Goal: Information Seeking & Learning: Learn about a topic

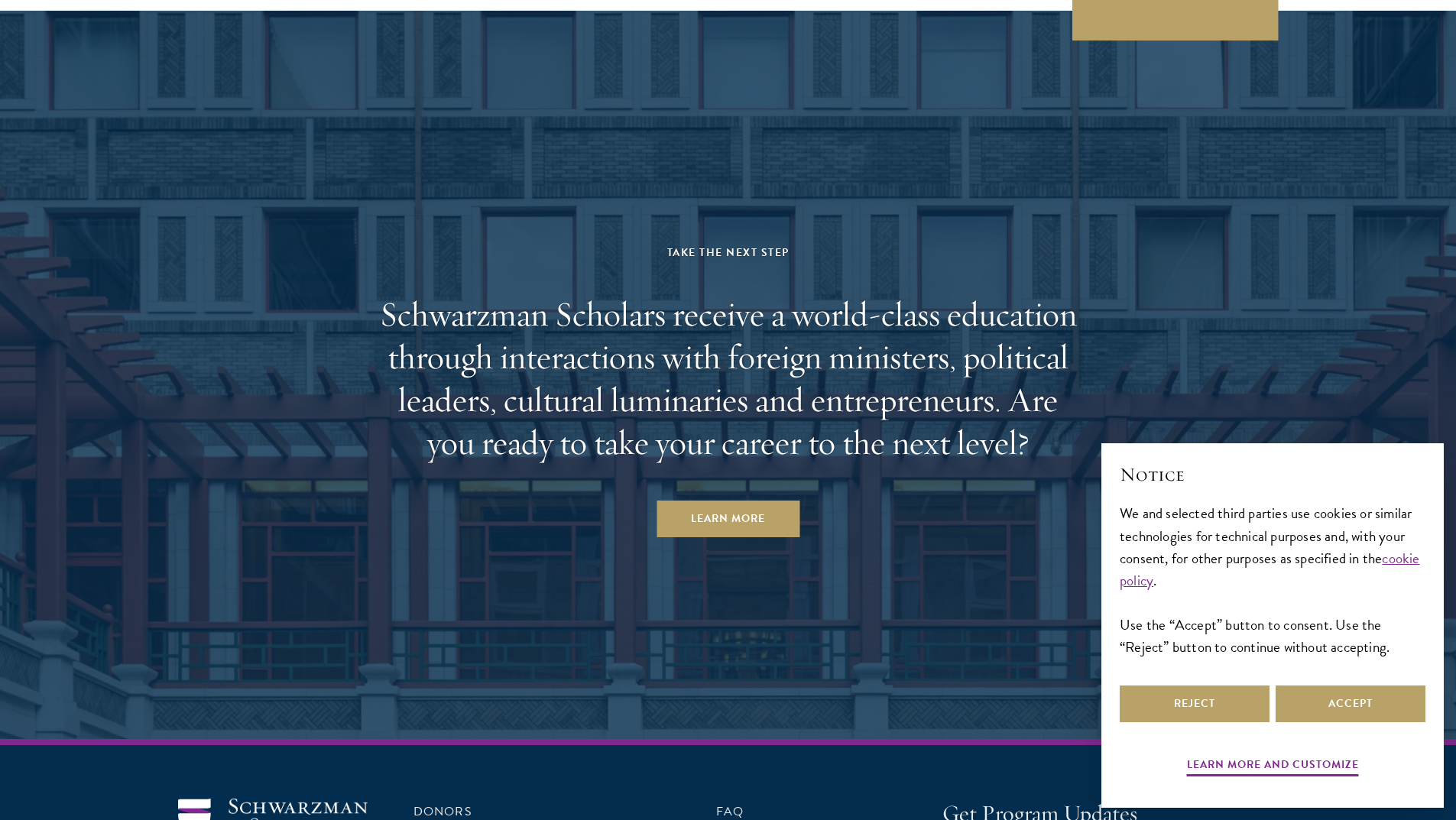
scroll to position [4677, 0]
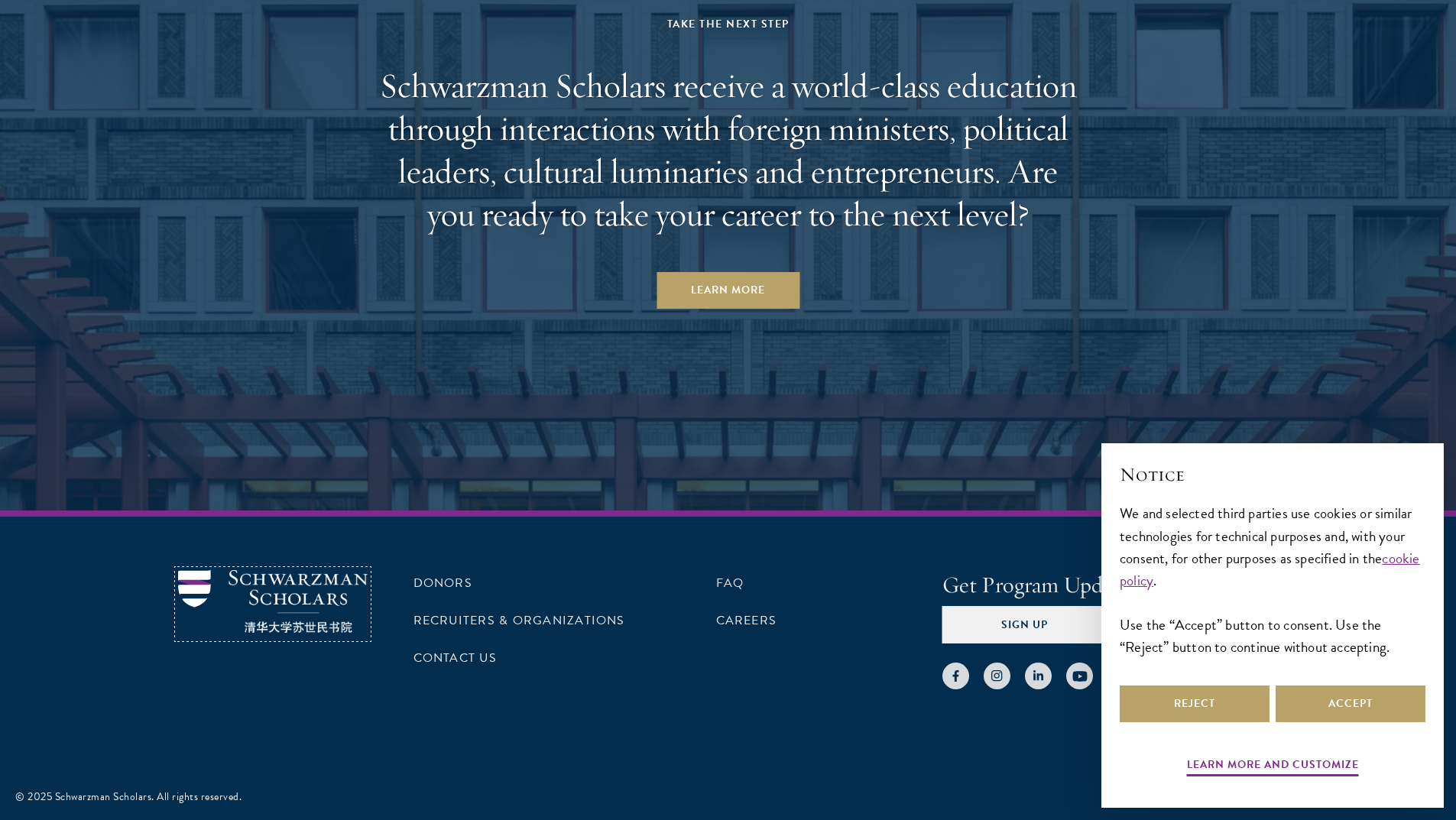
click at [294, 636] on link at bounding box center [273, 629] width 190 height 18
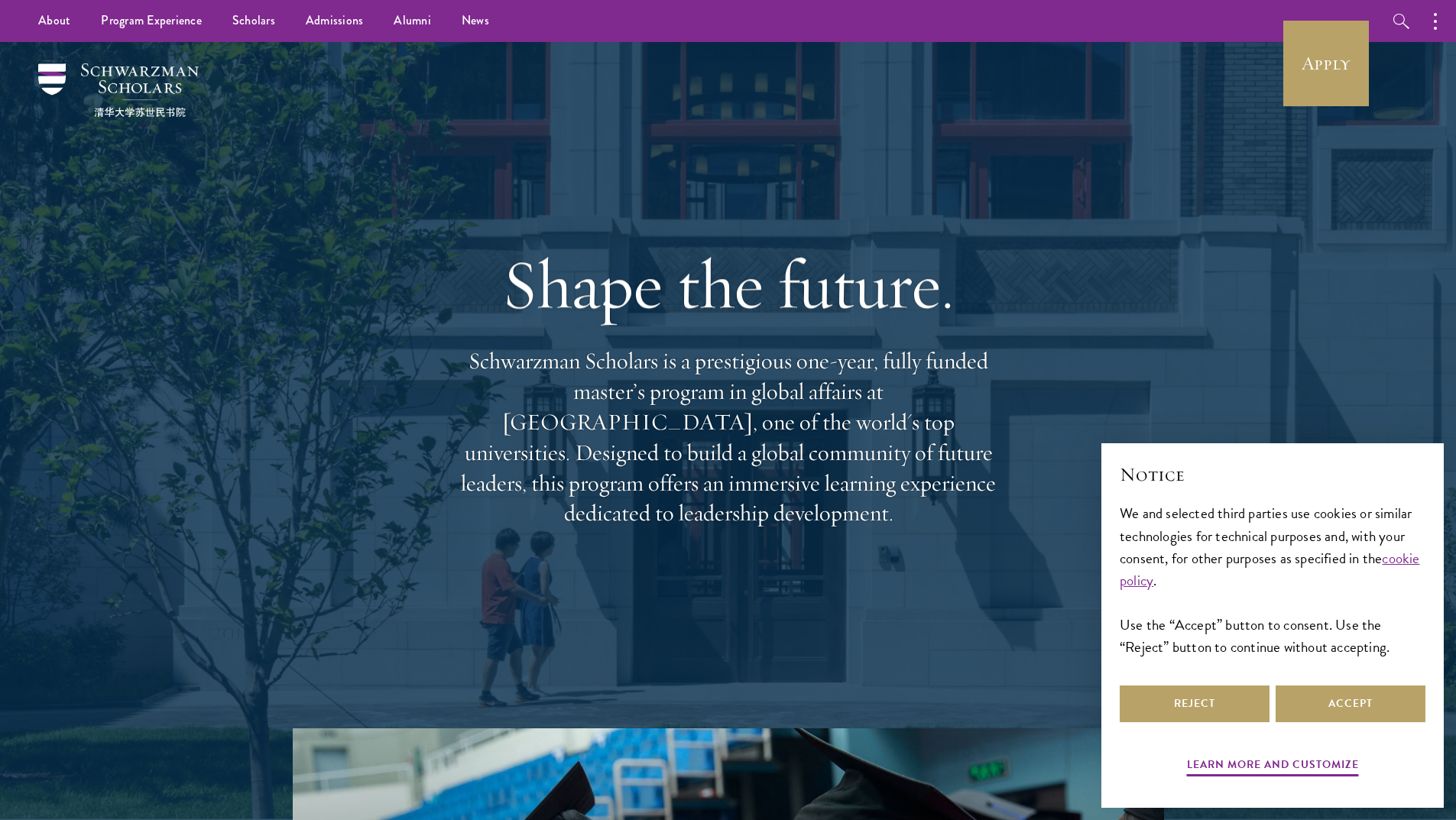
click at [475, 377] on p "Schwarzman Scholars is a prestigious one-year, fully funded master’s program in…" at bounding box center [728, 437] width 550 height 182
drag, startPoint x: 475, startPoint y: 377, endPoint x: 567, endPoint y: 377, distance: 92.0
click at [567, 377] on p "Schwarzman Scholars is a prestigious one-year, fully funded master’s program in…" at bounding box center [728, 437] width 550 height 182
drag, startPoint x: 567, startPoint y: 377, endPoint x: 602, endPoint y: 380, distance: 35.1
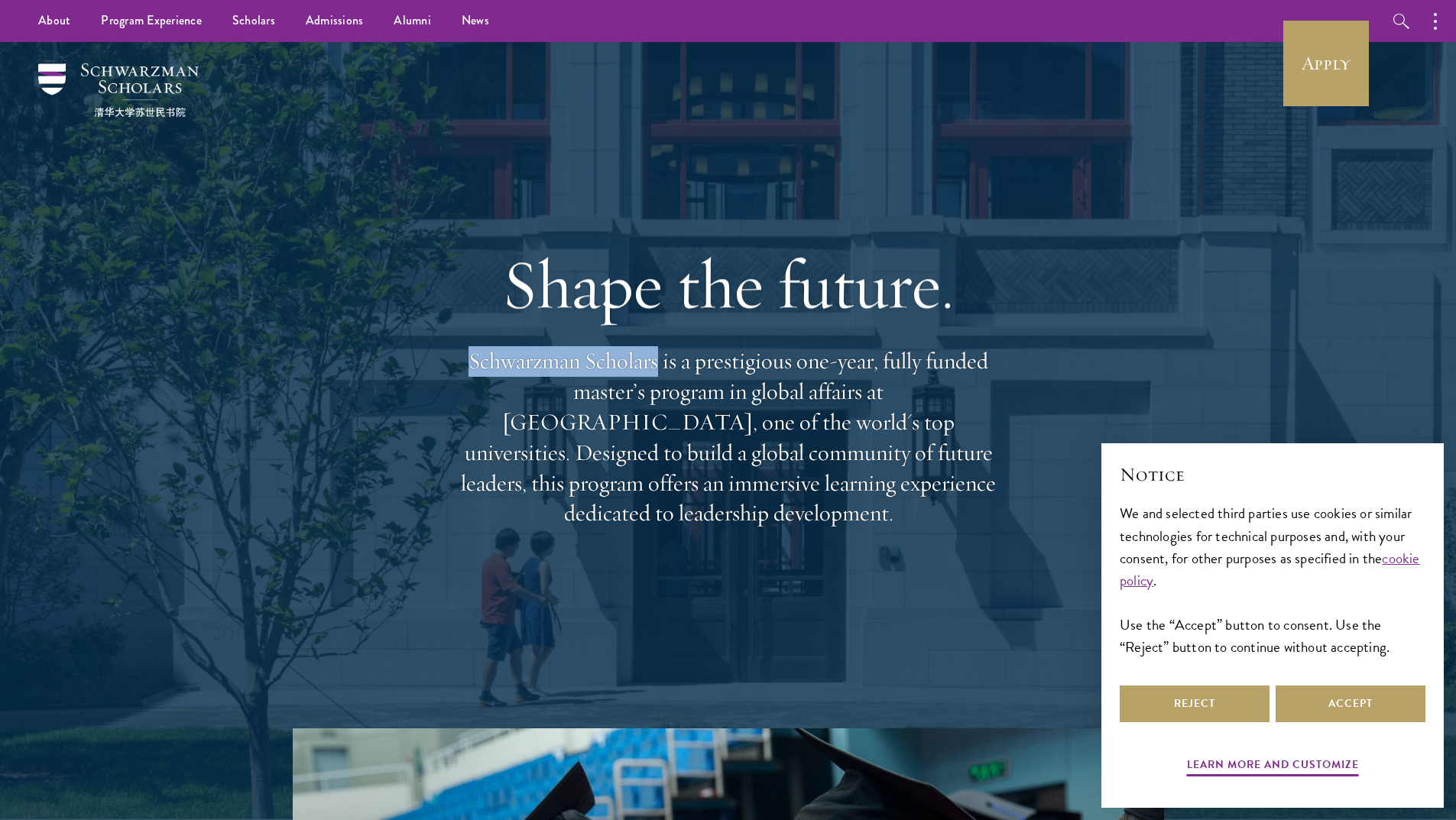
click at [601, 380] on p "Schwarzman Scholars is a prestigious one-year, fully funded master’s program in…" at bounding box center [728, 437] width 550 height 182
